Goal: Transaction & Acquisition: Purchase product/service

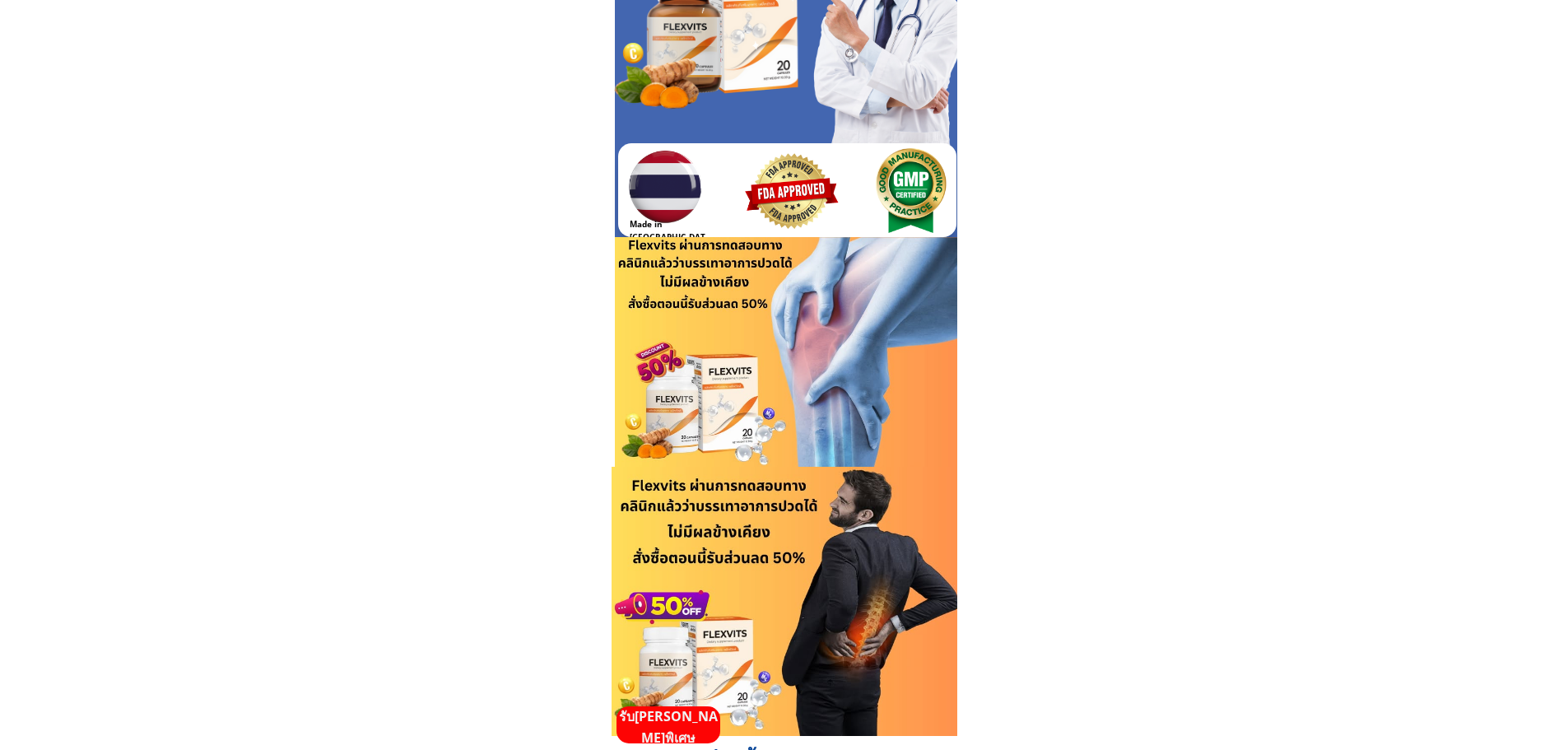
scroll to position [164, 0]
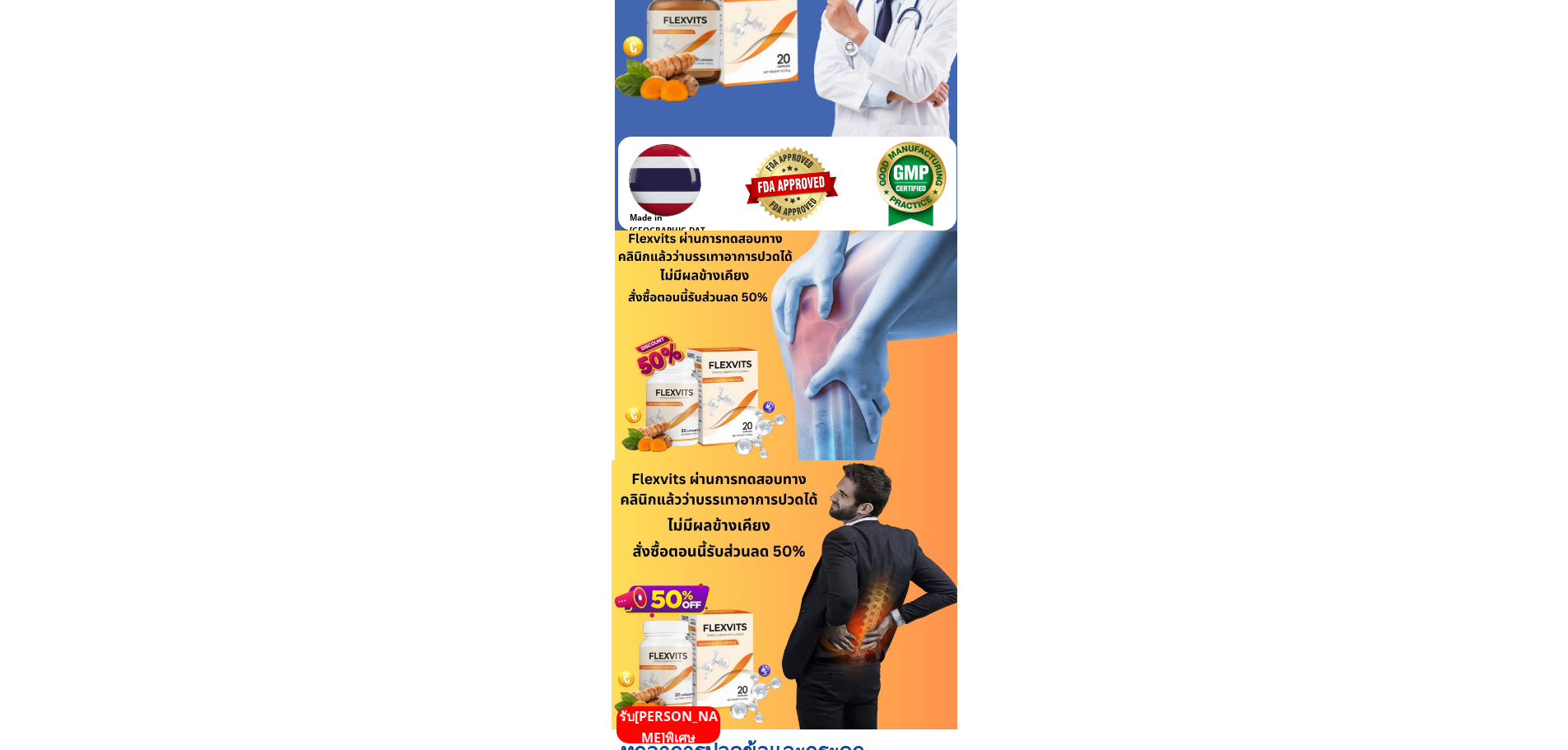
click at [672, 713] on p "รับ[PERSON_NAME]พิเศษ" at bounding box center [668, 727] width 104 height 42
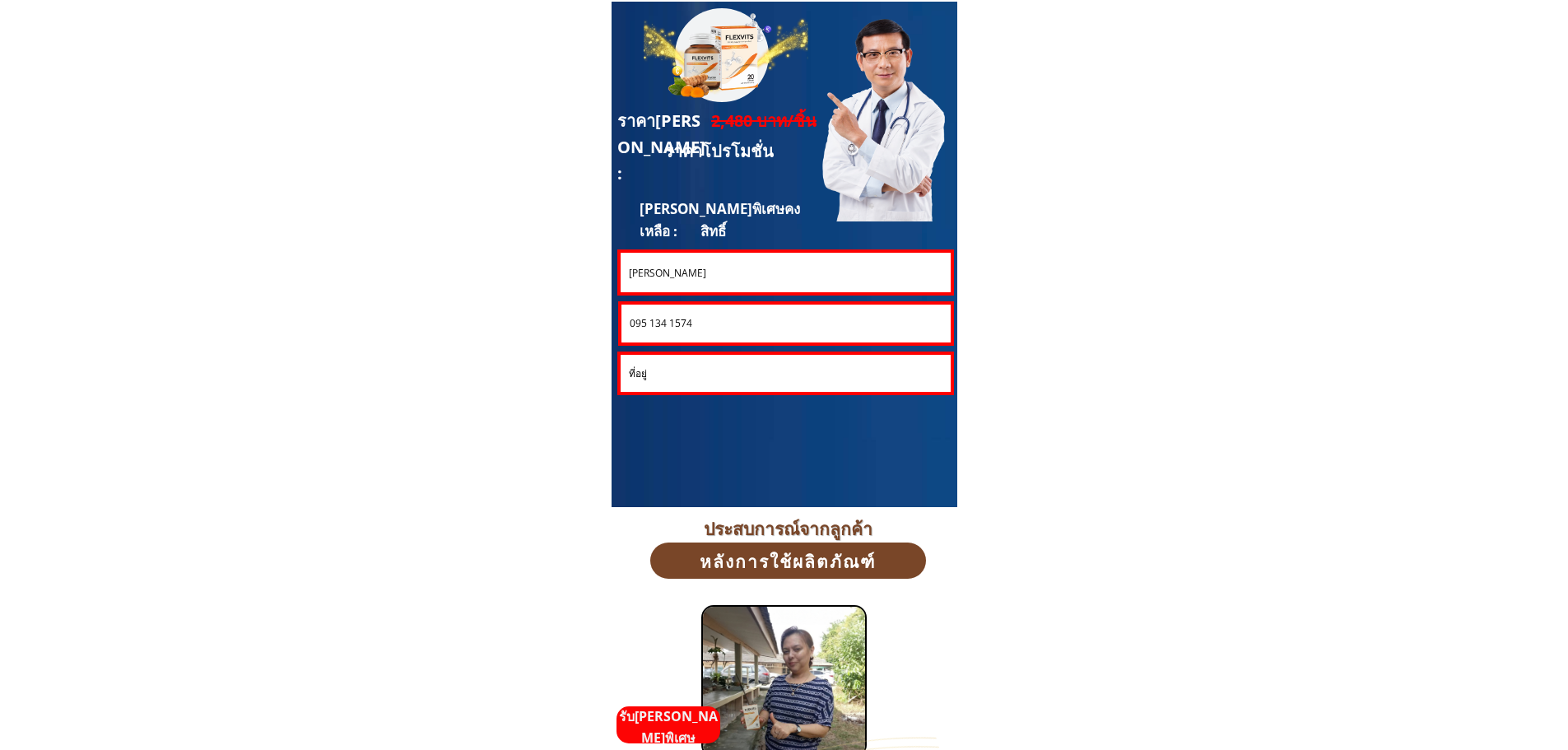
scroll to position [4447, 0]
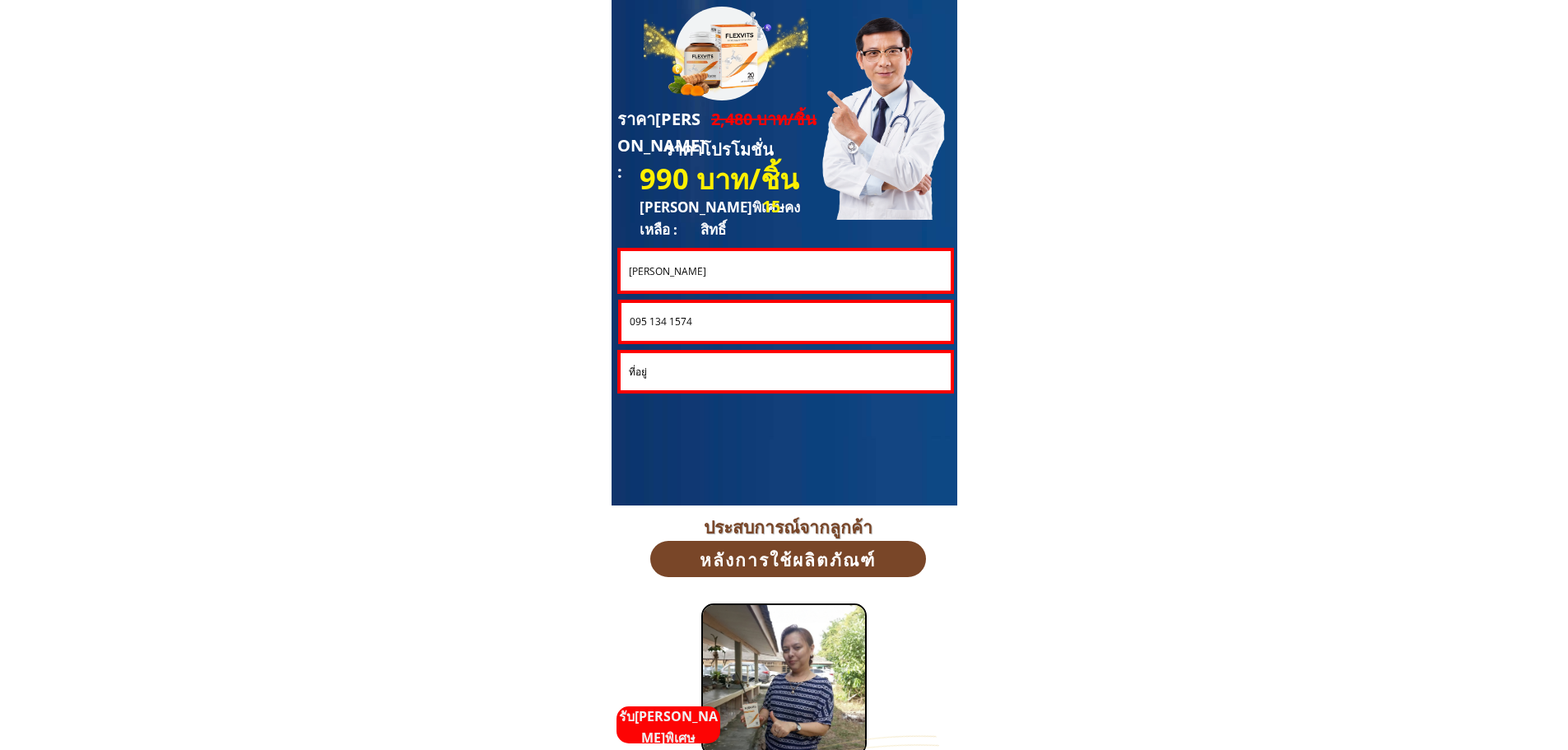
click at [694, 274] on input "[PERSON_NAME]" at bounding box center [784, 271] width 321 height 39
paste input "R.K. [GEOGRAPHIC_DATA]"
type input "R.K. [GEOGRAPHIC_DATA]"
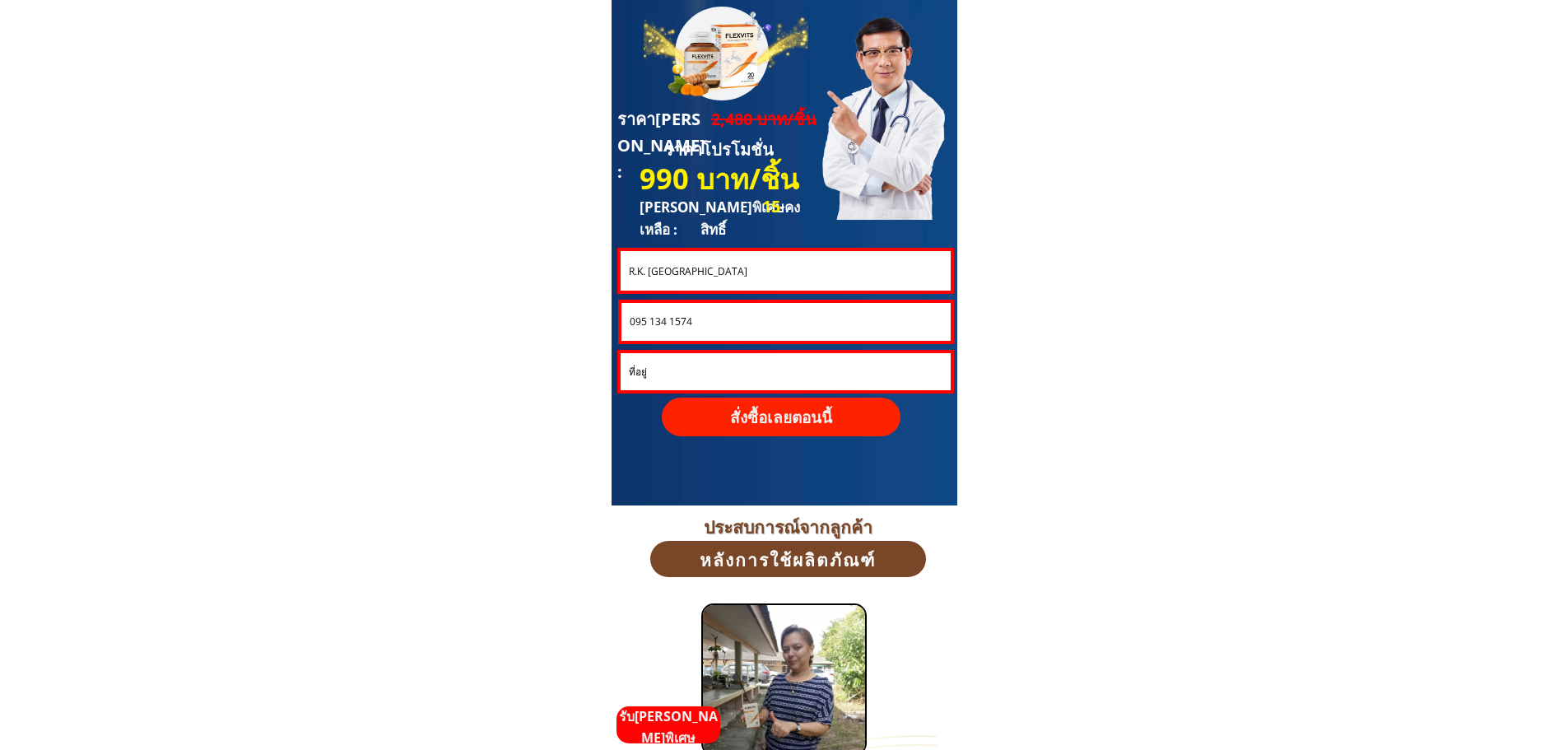
click at [702, 324] on input "095 134 1574" at bounding box center [785, 322] width 321 height 38
paste input "821234569"
type input "0821234569"
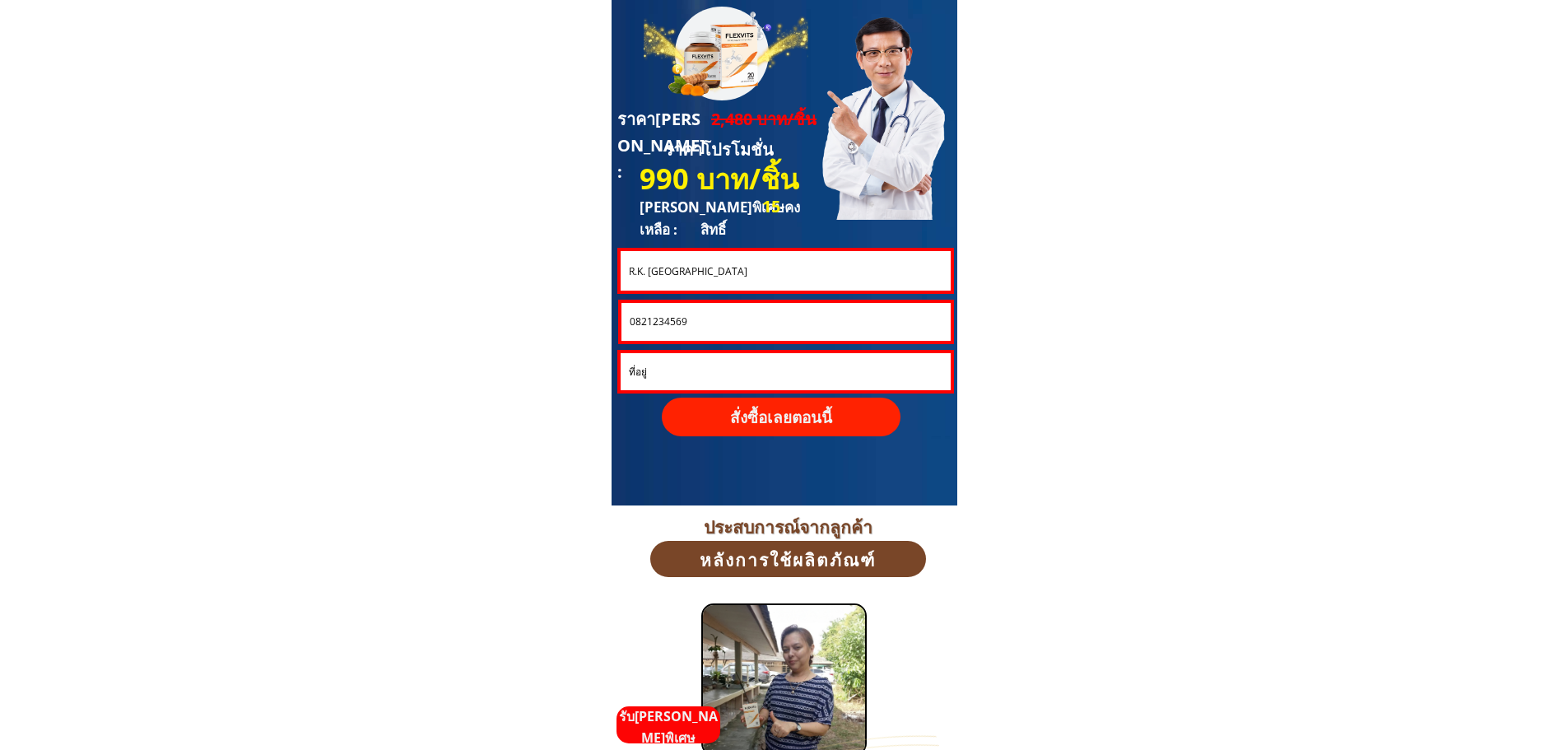
click at [783, 402] on p "สั่งซื้อเลยตอนนี้" at bounding box center [782, 417] width 241 height 39
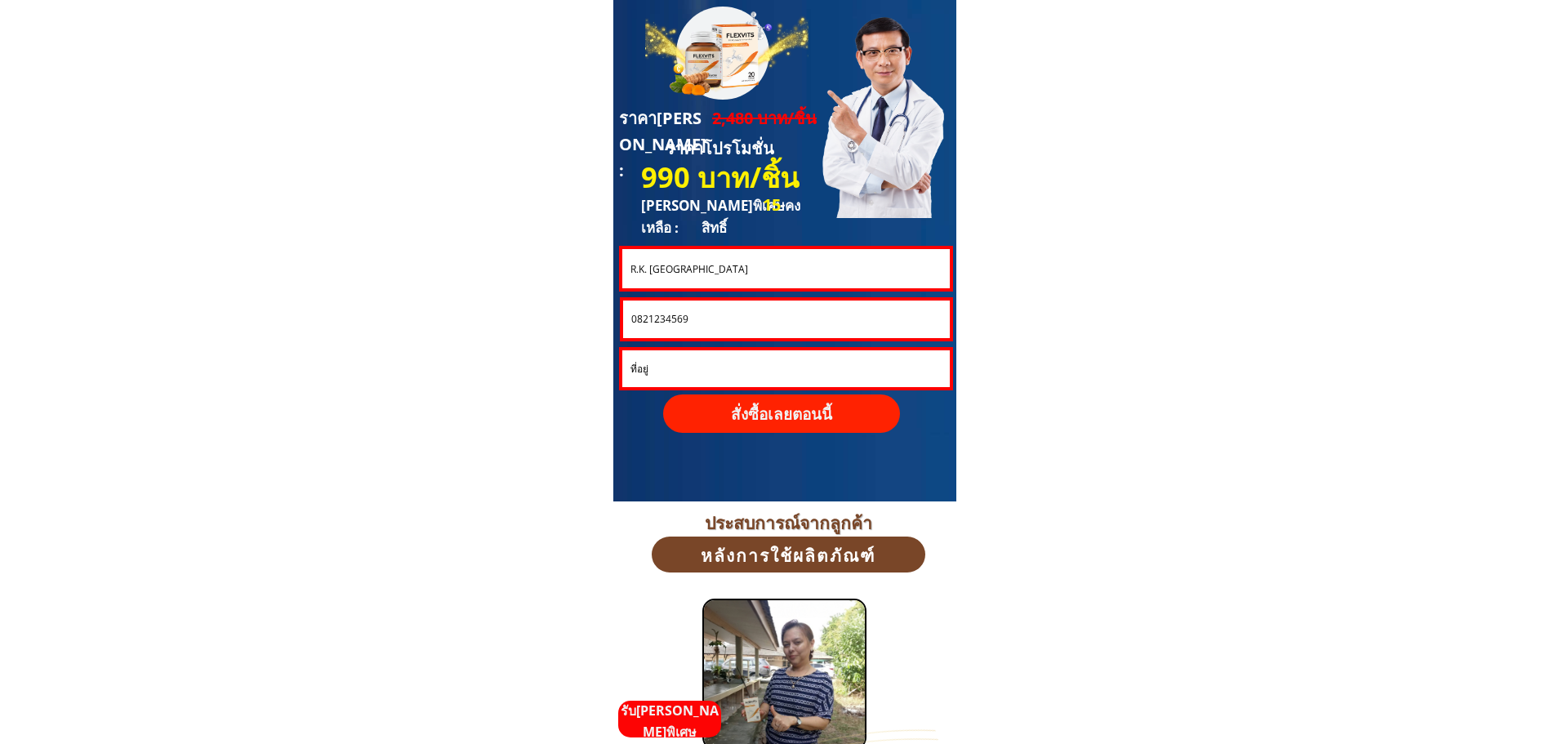
scroll to position [0, 0]
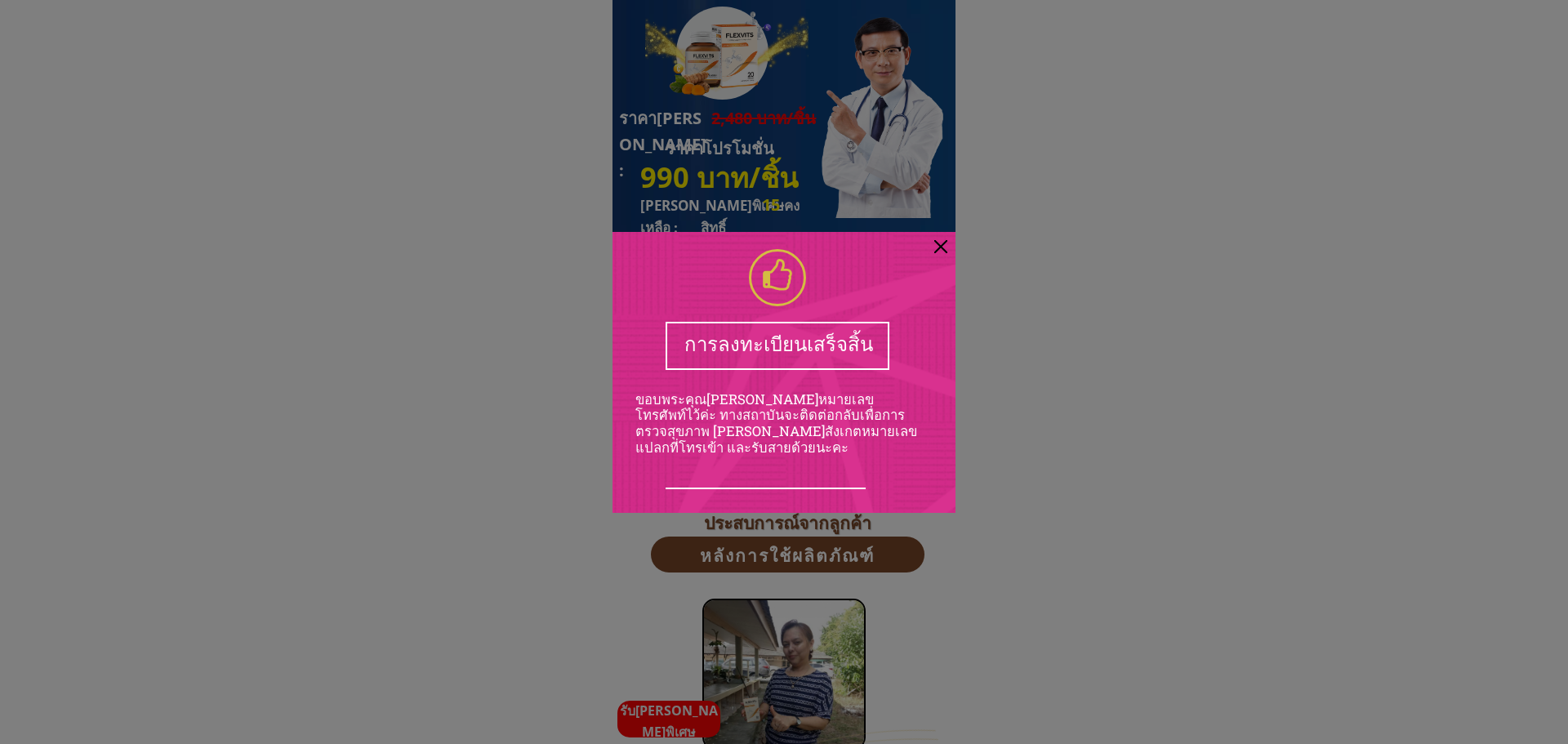
click at [940, 244] on div at bounding box center [940, 247] width 13 height 13
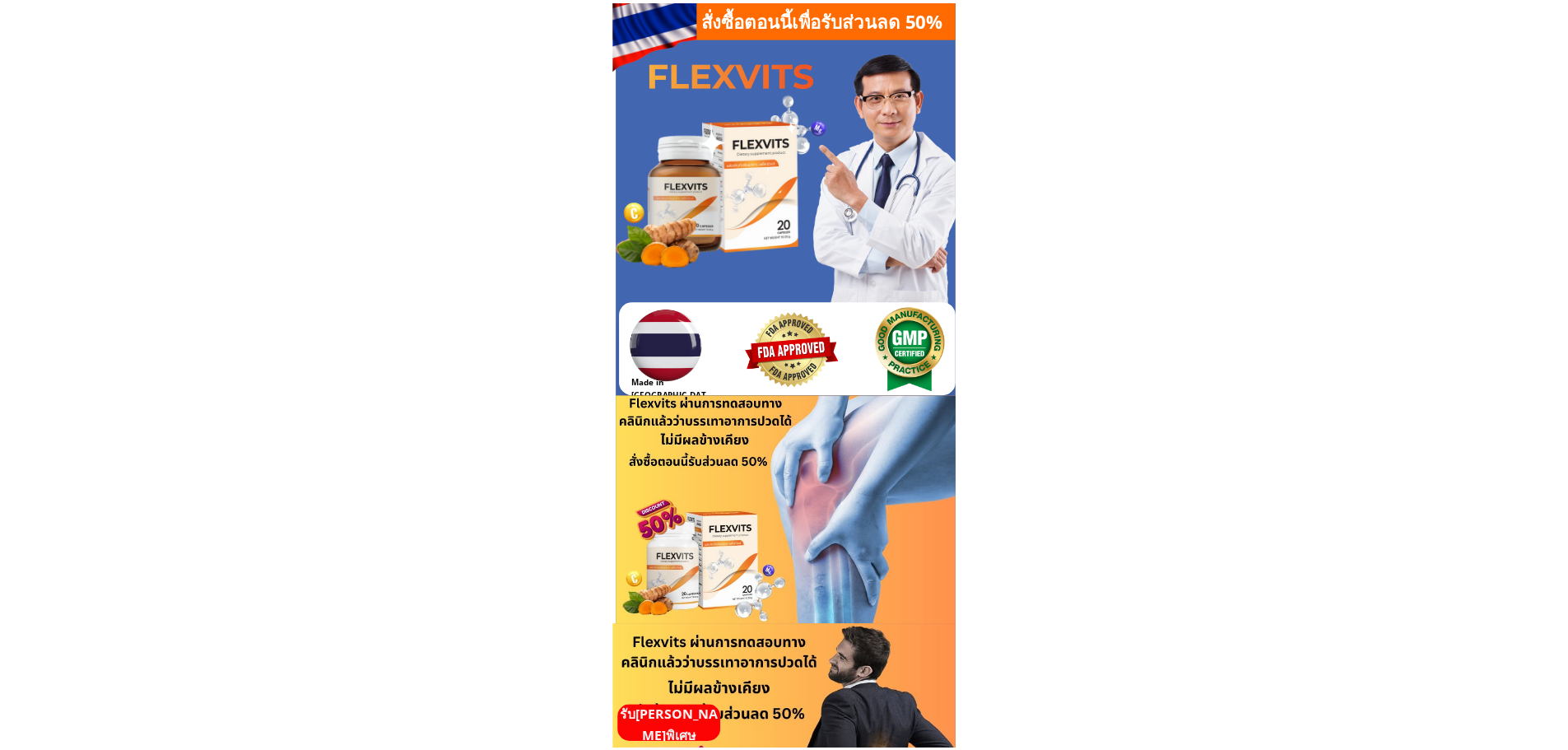
scroll to position [4447, 0]
